Goal: Transaction & Acquisition: Obtain resource

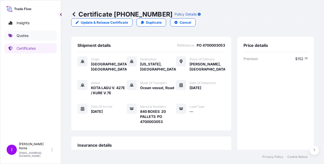
click at [32, 36] on link "Quotes" at bounding box center [30, 36] width 52 height 10
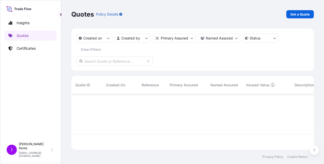
scroll to position [70, 239]
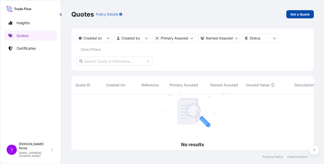
click at [307, 12] on p "Get a Quote" at bounding box center [300, 14] width 19 height 5
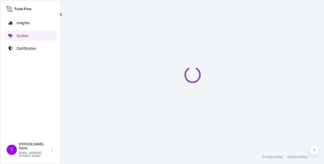
scroll to position [8, 0]
select select "Ocean Vessel"
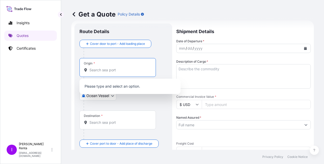
click at [92, 71] on input "Origin *" at bounding box center [119, 70] width 60 height 5
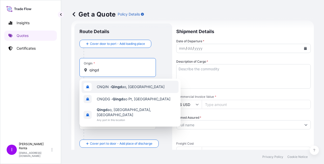
click at [109, 85] on span "CNQIN - Qingd ao, [GEOGRAPHIC_DATA]" at bounding box center [131, 86] width 68 height 5
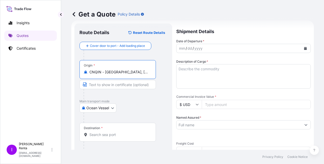
type input "CNQIN - [GEOGRAPHIC_DATA], [GEOGRAPHIC_DATA]"
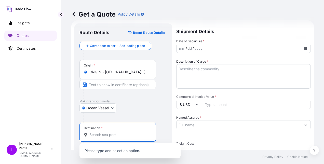
click at [94, 134] on input "Destination *" at bounding box center [119, 134] width 60 height 5
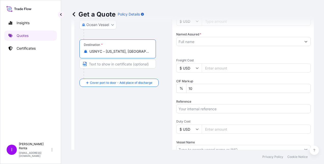
scroll to position [92, 0]
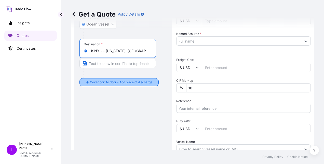
type input "USNYC - [US_STATE], [GEOGRAPHIC_DATA]"
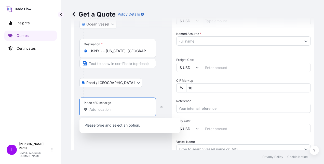
click at [97, 110] on input "Place of Discharge" at bounding box center [119, 109] width 60 height 5
type input "c"
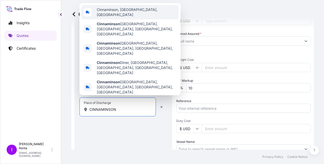
click at [120, 17] on span "Cinnaminson, [GEOGRAPHIC_DATA], [GEOGRAPHIC_DATA]" at bounding box center [137, 12] width 80 height 10
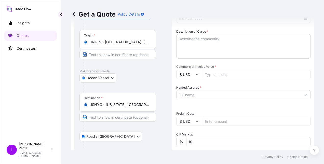
scroll to position [18, 0]
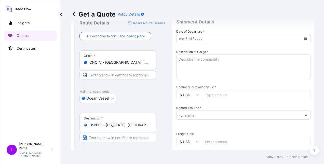
type input "Cinnaminson, [GEOGRAPHIC_DATA], [GEOGRAPHIC_DATA]"
click at [304, 37] on icon "Calendar" at bounding box center [305, 38] width 3 height 3
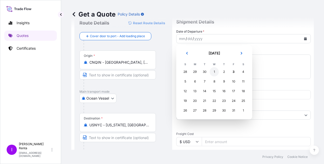
click at [215, 70] on div "1" at bounding box center [214, 71] width 9 height 9
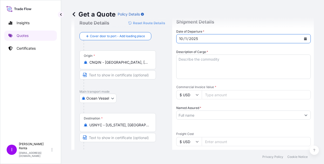
click at [206, 70] on textarea "Description of Cargo *" at bounding box center [243, 67] width 135 height 24
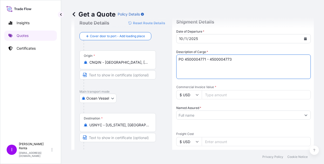
click at [254, 60] on textarea "PO 4500004771 - 4500004773" at bounding box center [243, 67] width 135 height 24
click at [270, 60] on textarea "PO 4500004771 - 4500004773 3 containers MODE 60 PALLETS" at bounding box center [243, 67] width 135 height 24
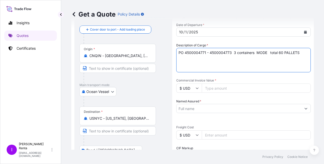
scroll to position [23, 0]
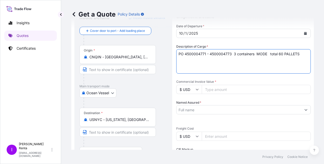
drag, startPoint x: 303, startPoint y: 53, endPoint x: 233, endPoint y: 56, distance: 69.1
click at [233, 56] on textarea "PO 4500004771 - 4500004773 3 containers MODE total 60 PALLETS" at bounding box center [243, 61] width 135 height 24
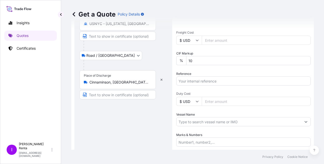
scroll to position [120, 0]
type textarea "PO 4500004771 - 4500004773 Potassium Sorbate MODE"
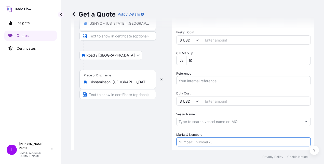
click at [194, 140] on input "Marks & Numbers" at bounding box center [243, 141] width 135 height 9
paste input "3 containers MODE total 60 PALLETS"
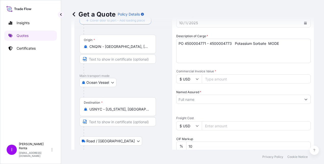
scroll to position [0, 0]
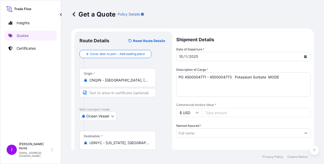
type input "3 containers MODE total 60 PALLETS PO 4700004771, 4772, 4773"
click at [210, 112] on input "Commercial Invoice Value *" at bounding box center [256, 112] width 109 height 9
type input "110876.10"
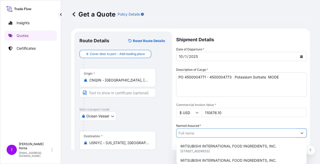
click at [187, 134] on input "Named Assured *" at bounding box center [237, 132] width 121 height 9
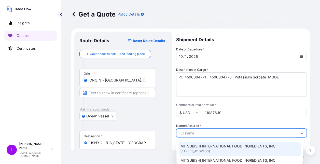
click at [187, 148] on span "MITSUBISHI INTERNATIONAL FOOD INGREDIENTS, INC." at bounding box center [229, 146] width 96 height 5
type input "MITSUBISHI INTERNATIONAL FOOD INGREDIENTS, INC."
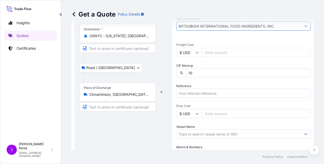
scroll to position [110, 0]
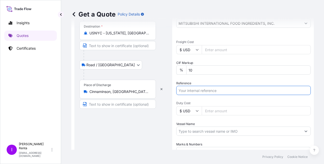
click at [198, 91] on input "Reference" at bounding box center [243, 90] width 135 height 9
type input "PO 4500004771 - 4773"
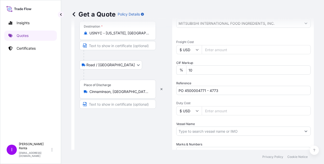
click at [207, 111] on input "Duty Cost" at bounding box center [256, 110] width 109 height 9
type input "27719.03"
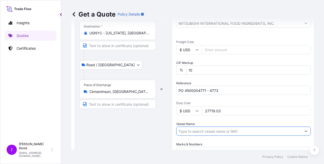
click at [199, 133] on input "Vessel Name" at bounding box center [239, 131] width 125 height 9
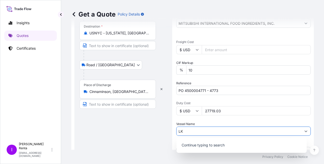
type input "L"
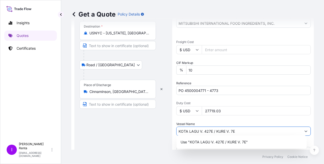
scroll to position [157, 0]
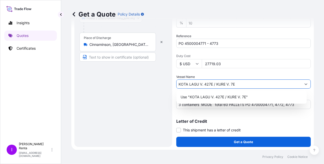
type input "KOTA LAGU V. 427E / KURE V. 7E"
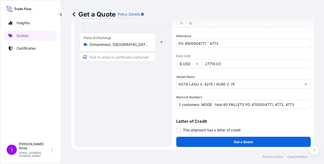
click at [103, 117] on div "Route Details Reset Route Details Cover door to port - Add loading place Place …" at bounding box center [124, 11] width 88 height 262
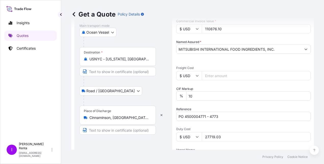
scroll to position [83, 0]
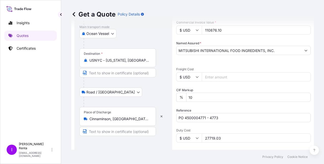
click at [210, 77] on input "Freight Cost" at bounding box center [256, 76] width 109 height 9
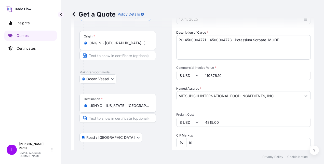
scroll to position [0, 0]
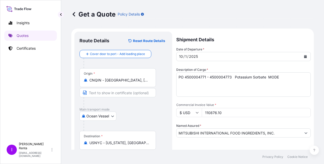
type input "4815.00"
click at [235, 79] on textarea "PO 4500004771 - 4500004773 Potassium Sorbate MODE" at bounding box center [243, 84] width 135 height 24
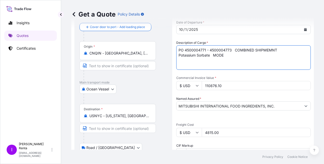
scroll to position [28, 0]
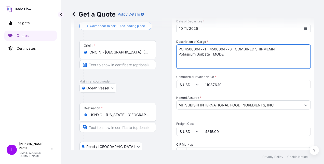
click at [272, 49] on textarea "PO 4500004771 - 4500004773 COMBINED SHIPMEMNT Potassium Sorbate MODE" at bounding box center [243, 56] width 135 height 24
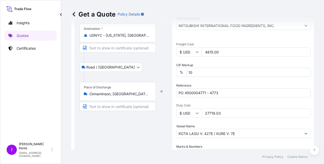
scroll to position [157, 0]
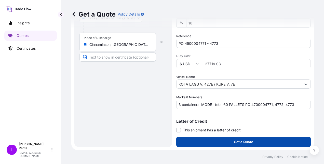
type textarea "PO 4500004771 - 4500004773 COMBINED SHIPMENT Potassium Sorbate MODE"
click at [248, 141] on p "Get a Quote" at bounding box center [243, 141] width 19 height 5
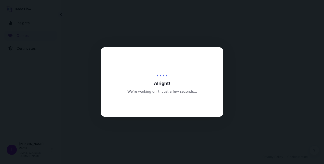
select select "Ocean Vessel"
select select "Road / [GEOGRAPHIC_DATA]"
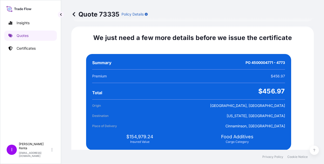
scroll to position [948, 0]
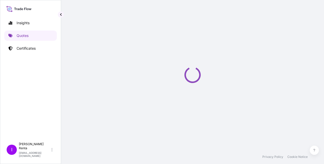
select select "Ocean Vessel"
select select "Road / [GEOGRAPHIC_DATA]"
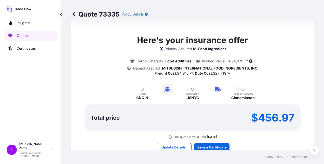
scroll to position [427, 0]
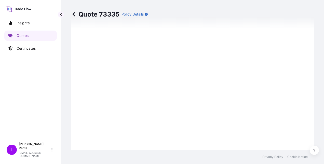
type input "[STREET_ADDRESS]"
type input "[DATE]"
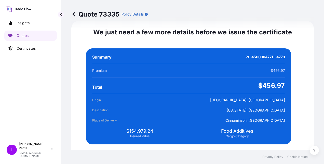
scroll to position [1055, 0]
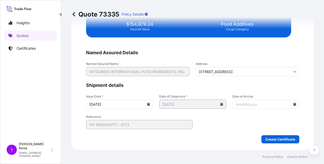
click at [293, 103] on icon at bounding box center [294, 104] width 3 height 3
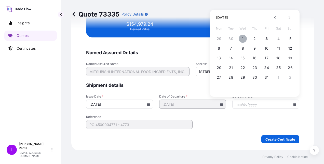
click at [242, 39] on button "1" at bounding box center [243, 39] width 8 height 8
type input "[DATE]"
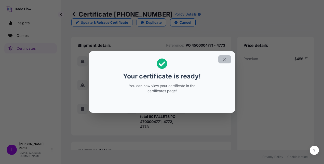
click at [225, 59] on icon "button" at bounding box center [224, 59] width 3 height 3
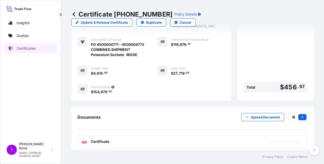
scroll to position [149, 0]
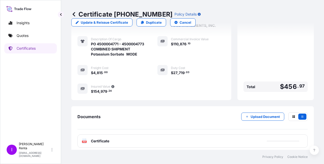
click at [97, 139] on span "Certificate" at bounding box center [100, 141] width 18 height 5
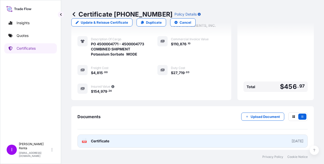
click at [88, 139] on div "PDF Certificate" at bounding box center [96, 141] width 28 height 5
